Goal: Browse casually: Explore the website without a specific task or goal

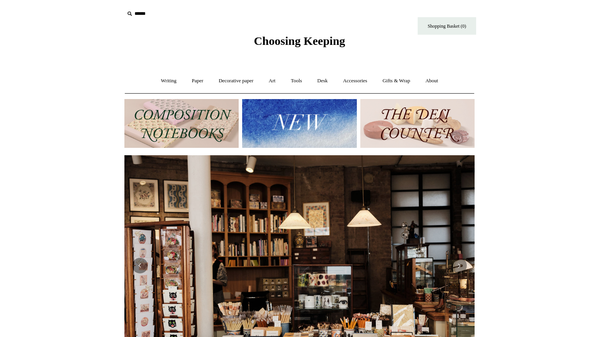
click at [166, 119] on img at bounding box center [181, 123] width 114 height 49
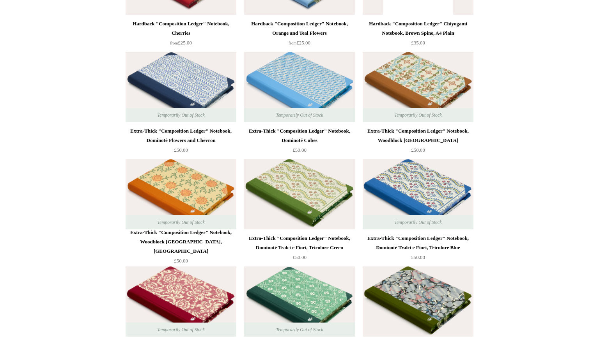
scroll to position [1873, 0]
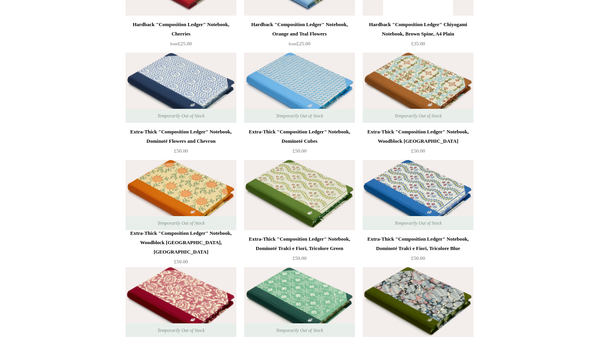
click at [427, 97] on img at bounding box center [418, 88] width 111 height 70
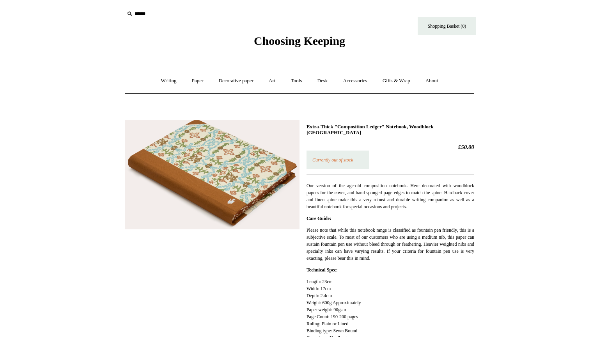
click at [458, 145] on h2 "£50.00" at bounding box center [391, 147] width 168 height 7
click at [392, 128] on h1 "Extra-Thick "Composition Ledger" Notebook, Woodblock Piedmont" at bounding box center [391, 130] width 168 height 12
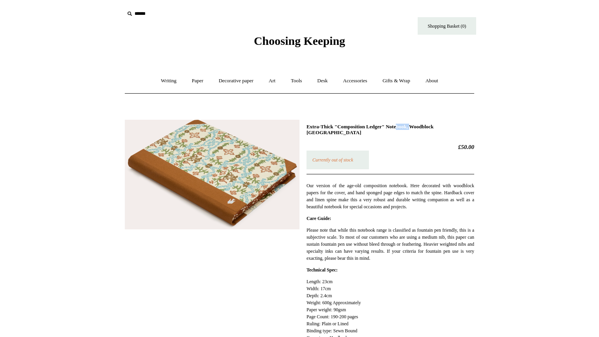
click at [392, 128] on h1 "Extra-Thick "Composition Ledger" Notebook, Woodblock Piedmont" at bounding box center [391, 130] width 168 height 12
click at [162, 80] on link "Writing +" at bounding box center [169, 81] width 30 height 21
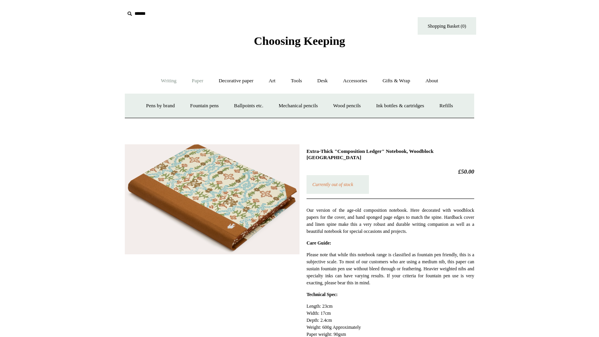
click at [190, 81] on link "Paper +" at bounding box center [198, 81] width 26 height 21
click at [237, 105] on link "📆 Dated Diaries 📆" at bounding box center [238, 106] width 57 height 21
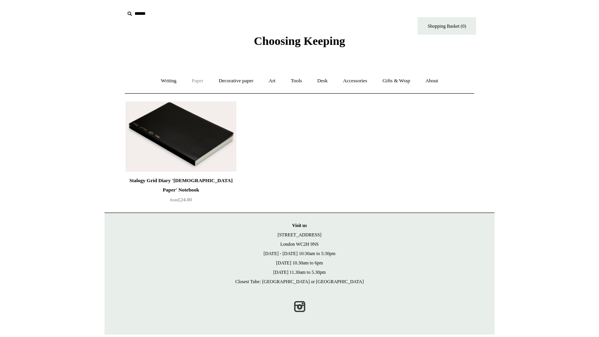
click at [188, 80] on link "Paper +" at bounding box center [198, 81] width 26 height 21
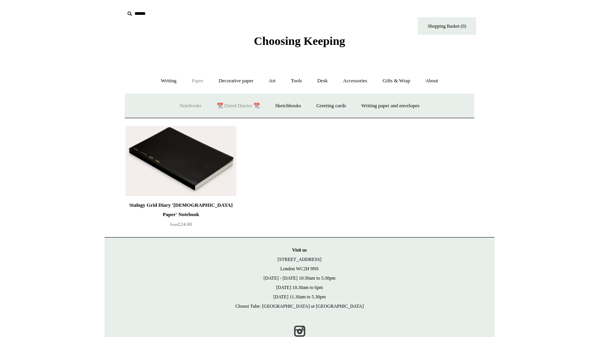
click at [191, 103] on link "Notebooks +" at bounding box center [190, 106] width 36 height 21
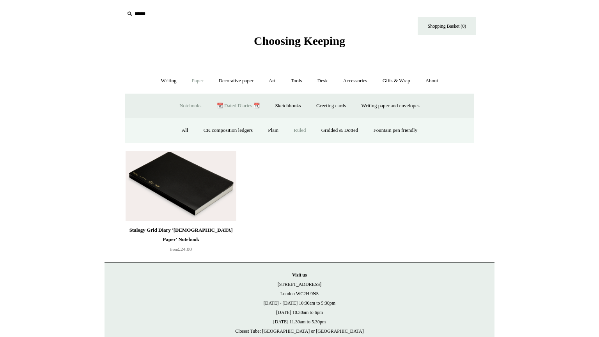
click at [296, 133] on link "Ruled" at bounding box center [300, 130] width 26 height 21
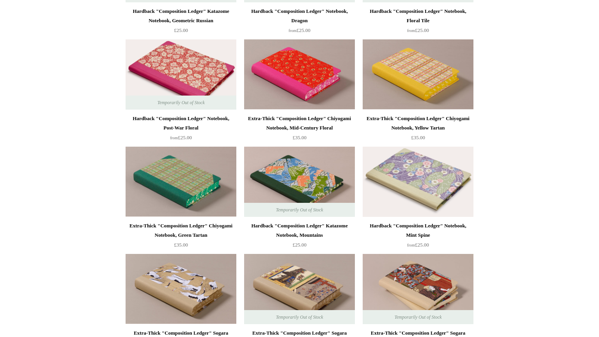
scroll to position [813, 0]
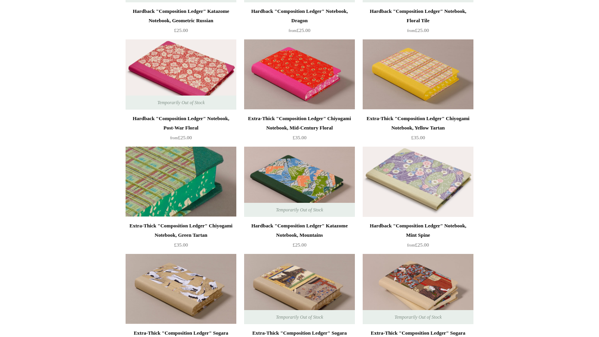
click at [210, 184] on img at bounding box center [181, 182] width 111 height 70
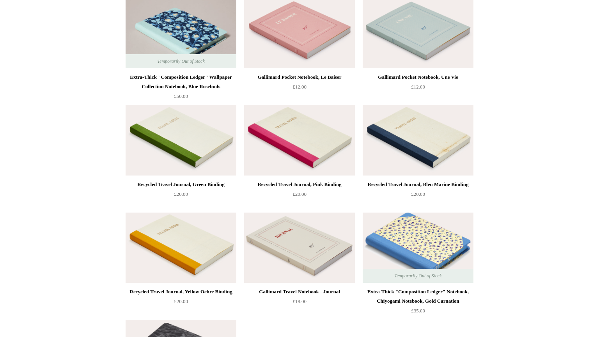
scroll to position [1662, 0]
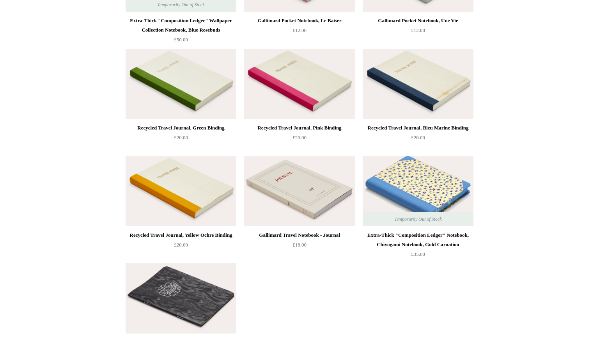
click at [432, 195] on img at bounding box center [418, 191] width 111 height 70
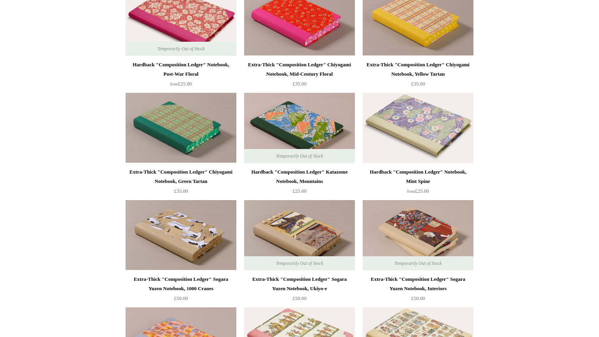
scroll to position [868, 0]
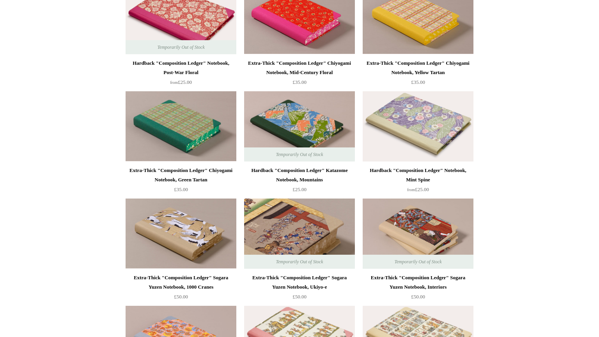
click at [314, 238] on img at bounding box center [299, 234] width 111 height 70
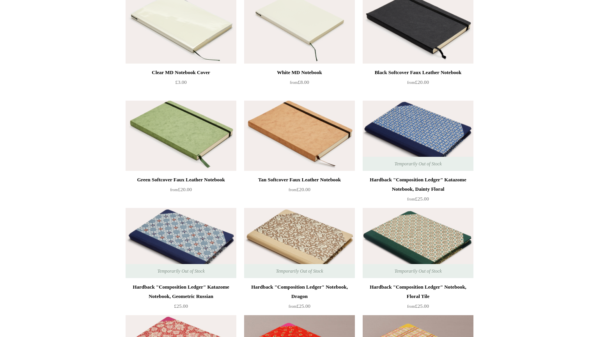
scroll to position [0, 0]
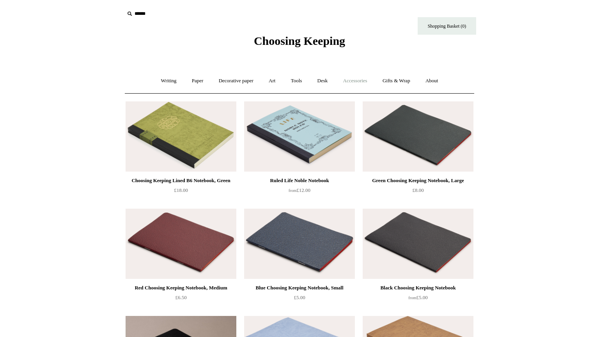
click at [364, 77] on link "Accessories +" at bounding box center [355, 81] width 38 height 21
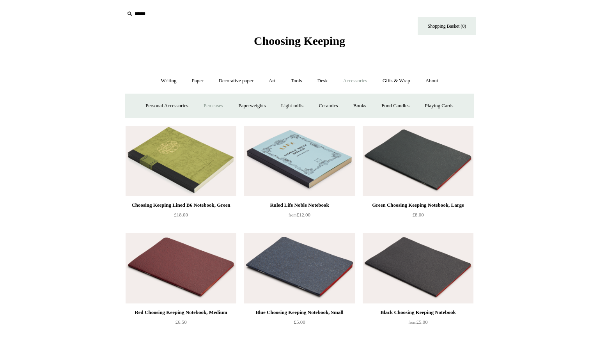
click at [206, 110] on link "Pen cases" at bounding box center [214, 106] width 34 height 21
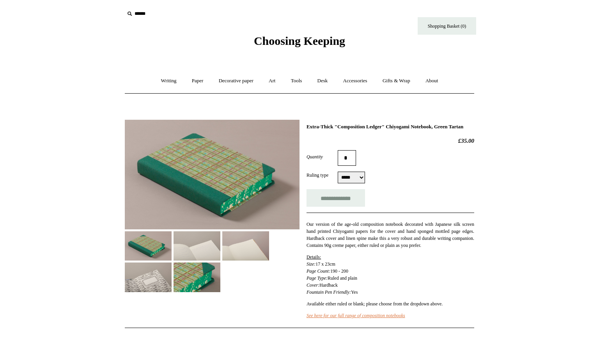
select select "*****"
click at [197, 246] on img at bounding box center [197, 245] width 47 height 29
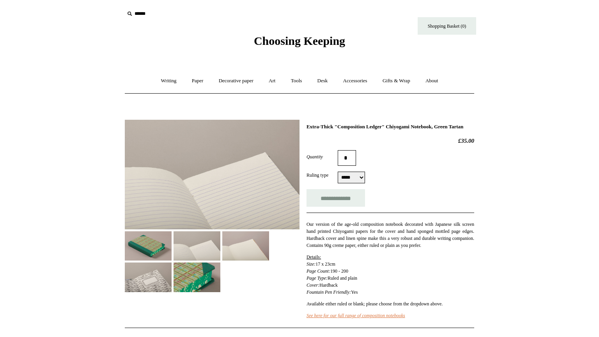
click at [234, 249] on img at bounding box center [245, 245] width 47 height 29
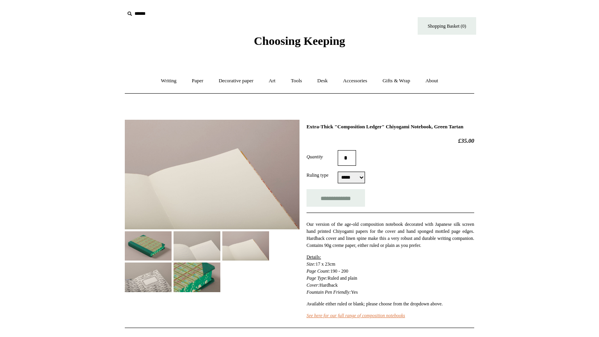
click at [157, 278] on img at bounding box center [148, 277] width 47 height 29
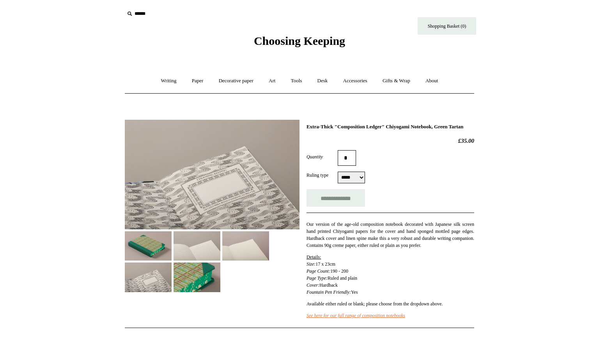
click at [199, 281] on img at bounding box center [197, 277] width 47 height 29
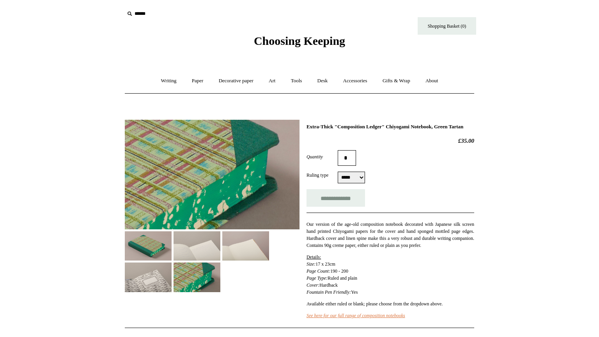
click at [160, 263] on img at bounding box center [148, 277] width 47 height 29
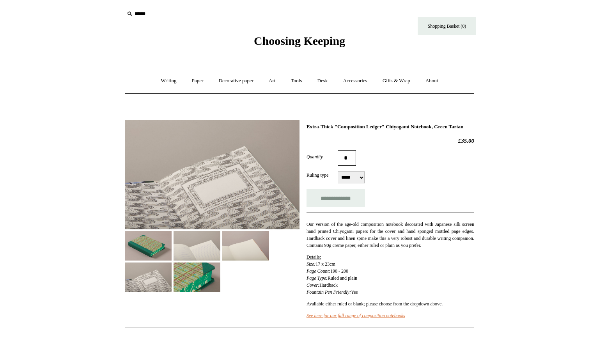
click at [153, 253] on img at bounding box center [148, 245] width 47 height 29
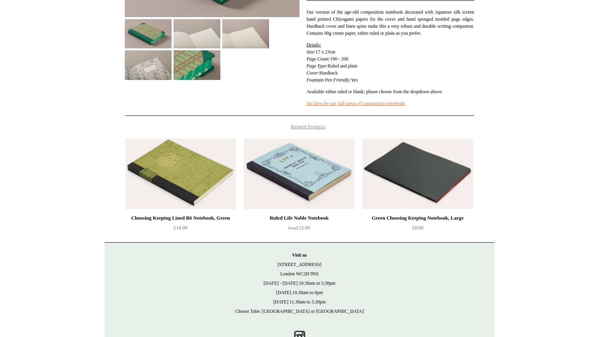
scroll to position [213, 0]
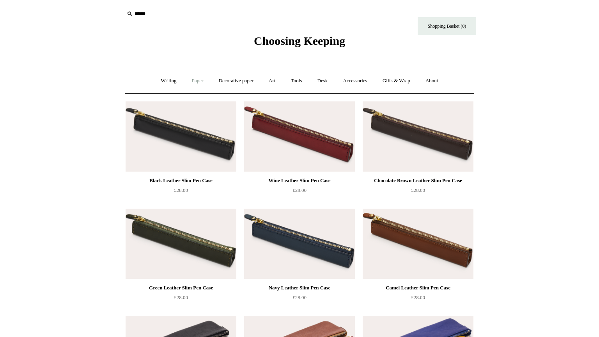
click at [195, 84] on link "Paper +" at bounding box center [198, 81] width 26 height 21
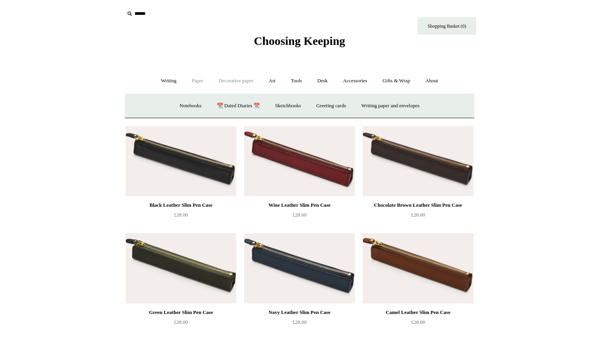
click at [233, 82] on link "Decorative paper +" at bounding box center [236, 81] width 49 height 21
click at [201, 80] on link "Paper +" at bounding box center [198, 81] width 26 height 21
click at [406, 82] on link "Gifts & Wrap +" at bounding box center [397, 81] width 42 height 21
click at [332, 104] on link "Tags & labels" at bounding box center [319, 106] width 42 height 21
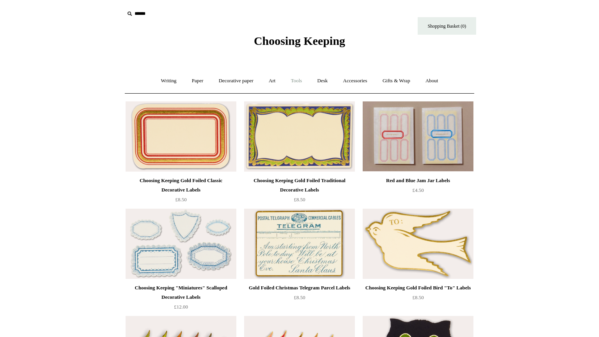
click at [292, 80] on link "Tools +" at bounding box center [296, 81] width 25 height 21
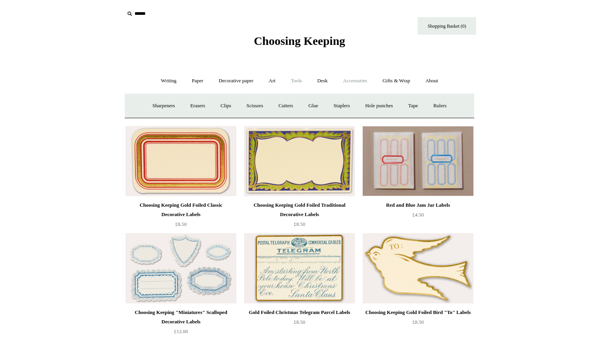
click at [346, 80] on link "Accessories +" at bounding box center [355, 81] width 38 height 21
click at [404, 110] on link "Food Candles" at bounding box center [396, 106] width 42 height 21
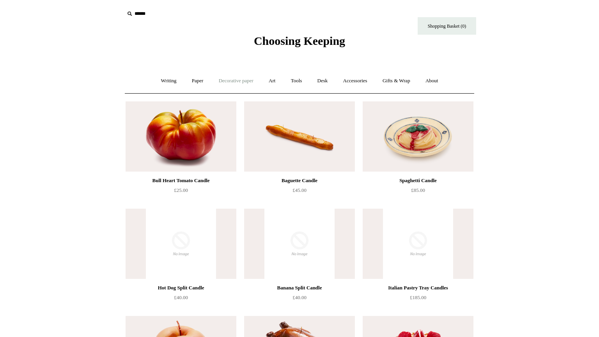
click at [227, 87] on link "Decorative paper +" at bounding box center [236, 81] width 49 height 21
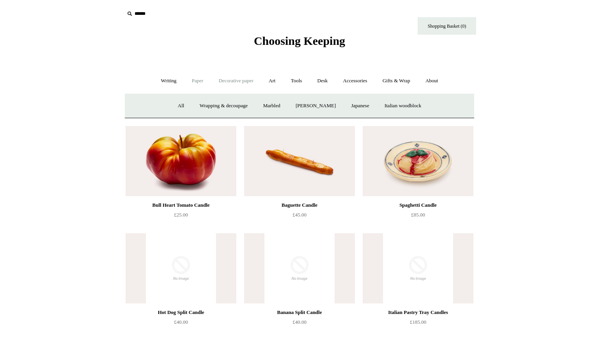
click at [188, 83] on link "Paper +" at bounding box center [198, 81] width 26 height 21
click at [169, 80] on link "Writing +" at bounding box center [169, 81] width 30 height 21
click at [460, 111] on link "Refills +" at bounding box center [447, 106] width 28 height 21
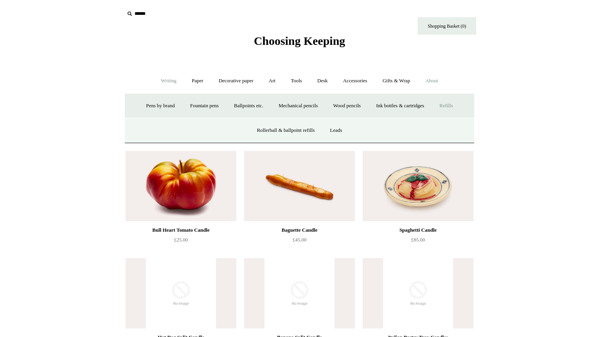
click at [434, 81] on link "About +" at bounding box center [432, 81] width 27 height 21
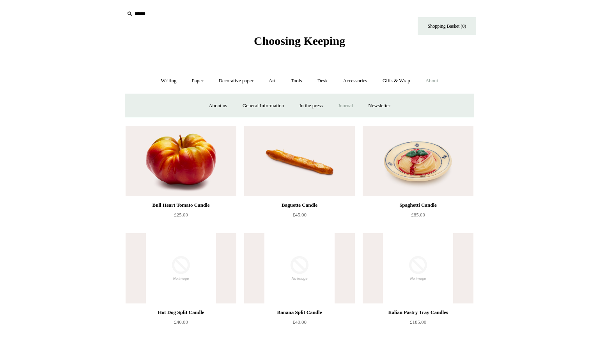
click at [344, 106] on link "Journal +" at bounding box center [345, 106] width 29 height 21
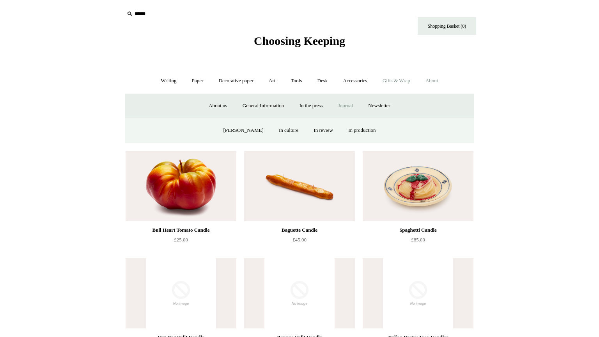
click at [401, 80] on link "Gifts & Wrap +" at bounding box center [397, 81] width 42 height 21
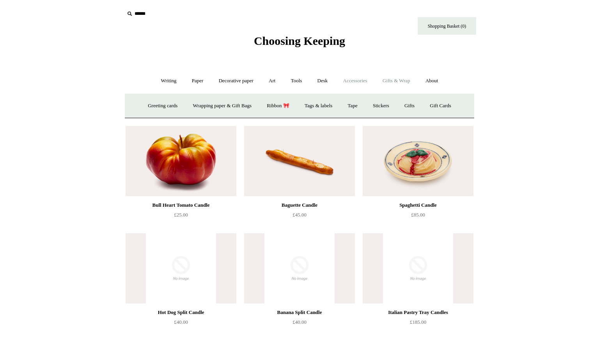
click at [365, 81] on link "Accessories +" at bounding box center [355, 81] width 38 height 21
click at [324, 85] on link "Desk +" at bounding box center [323, 81] width 25 height 21
click at [317, 108] on link "Desk Accessories" at bounding box center [333, 106] width 50 height 21
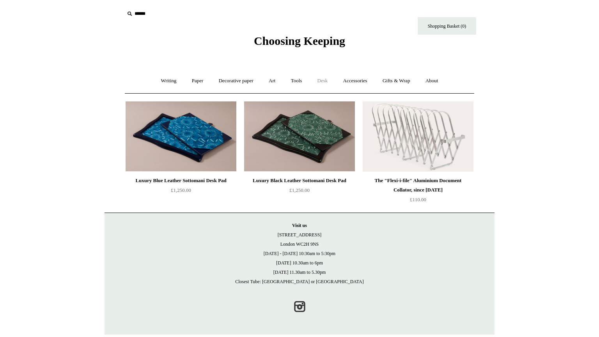
click at [324, 81] on link "Desk +" at bounding box center [323, 81] width 25 height 21
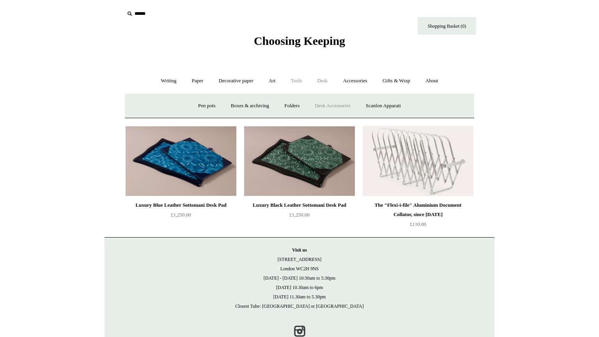
click at [298, 77] on link "Tools +" at bounding box center [296, 81] width 25 height 21
click at [241, 104] on link "Scissors" at bounding box center [255, 106] width 31 height 21
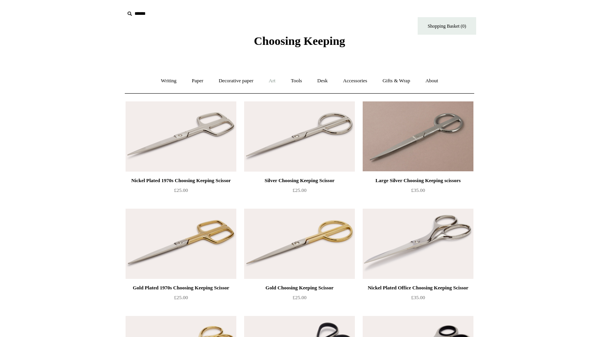
click at [273, 81] on link "Art +" at bounding box center [272, 81] width 21 height 21
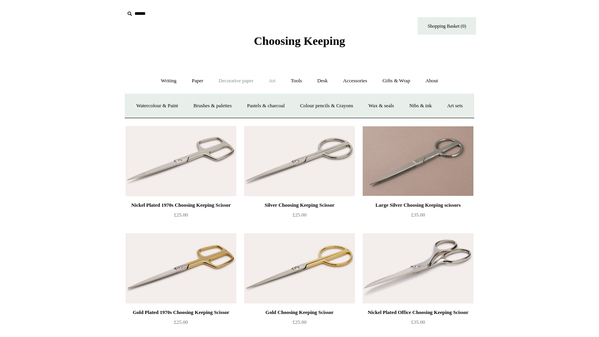
click at [250, 82] on link "Decorative paper +" at bounding box center [236, 81] width 49 height 21
click at [360, 109] on link "Japanese" at bounding box center [360, 106] width 32 height 21
